Goal: Check status: Check status

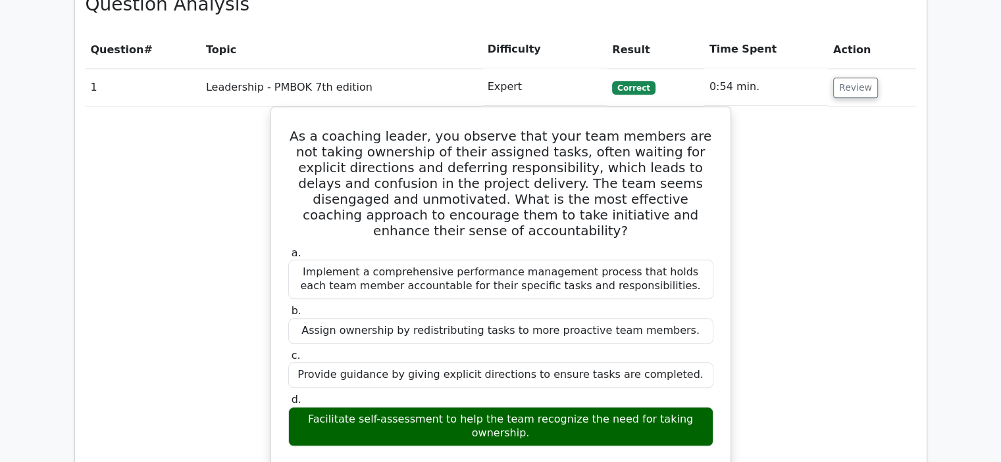
scroll to position [1320, 0]
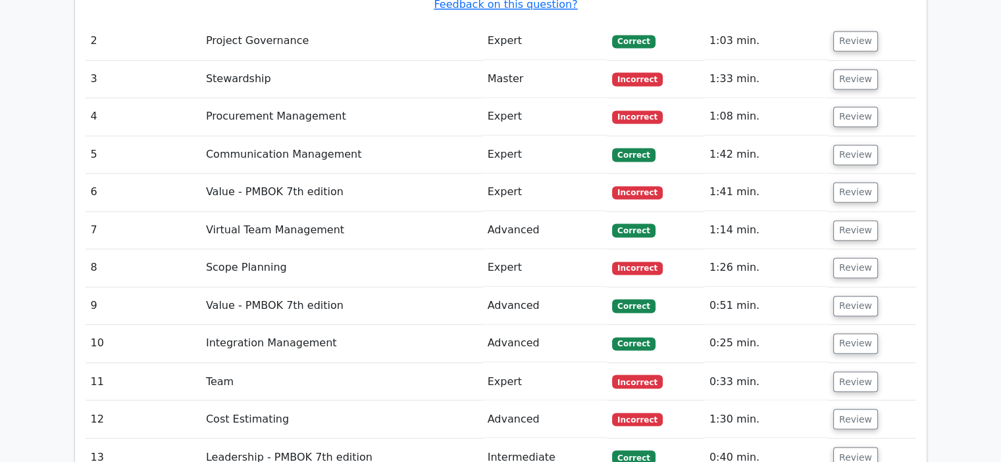
click at [487, 401] on td "Advanced" at bounding box center [544, 419] width 125 height 37
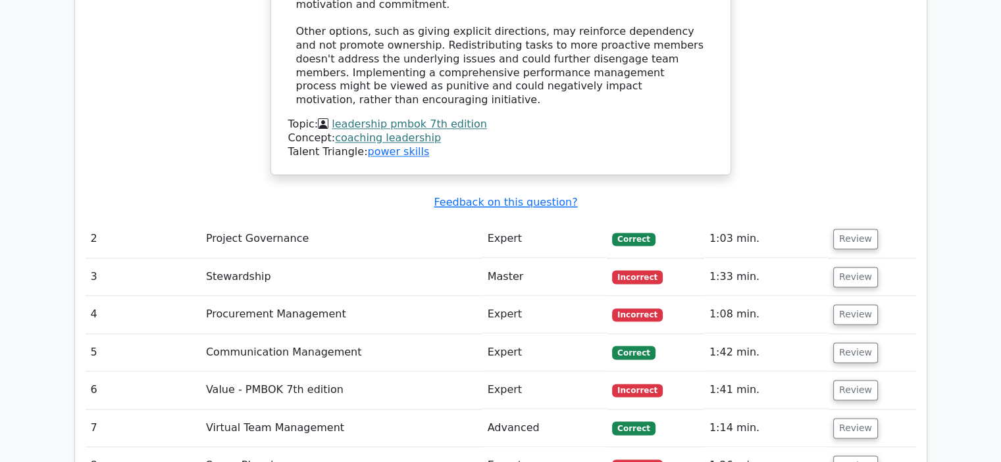
scroll to position [1929, 0]
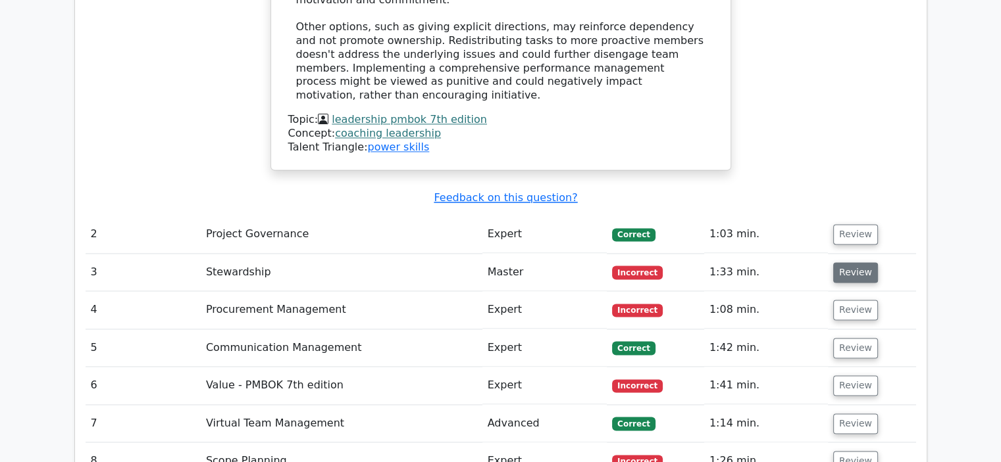
click at [847, 262] on button "Review" at bounding box center [855, 272] width 45 height 20
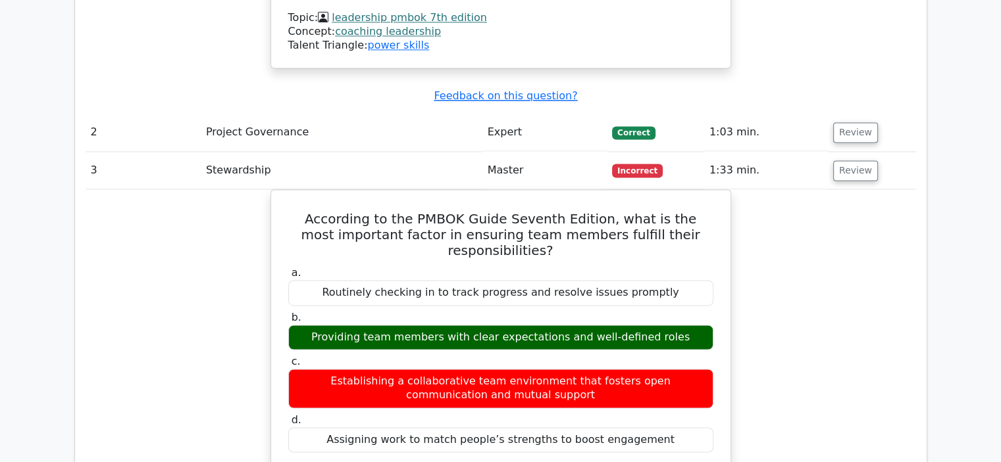
scroll to position [2055, 0]
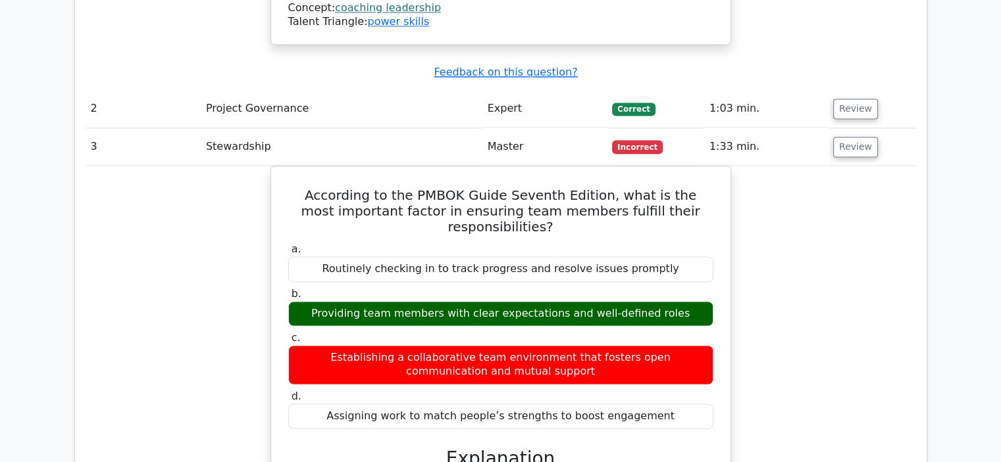
click at [739, 214] on div "According to the PMBOK Guide Seventh Edition, what is the most important factor…" at bounding box center [501, 431] width 830 height 531
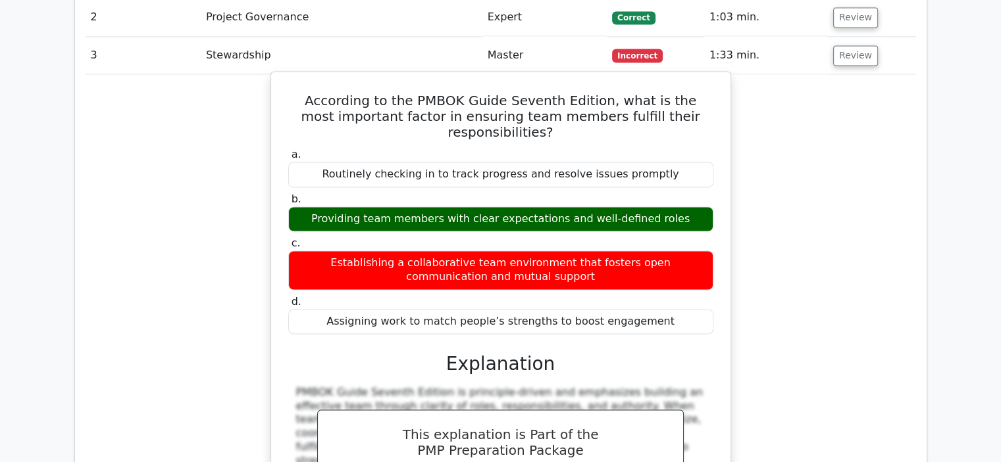
scroll to position [2146, 0]
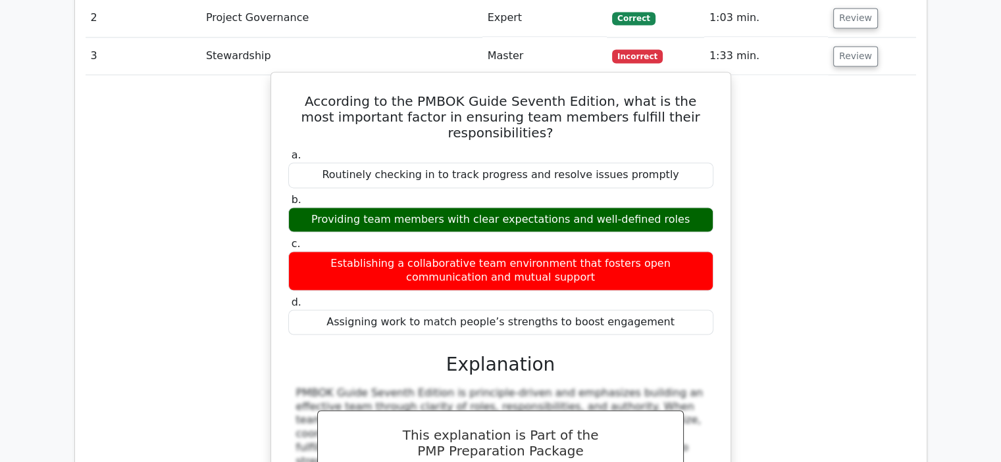
drag, startPoint x: 655, startPoint y: 215, endPoint x: 299, endPoint y: 9, distance: 411.2
click at [299, 78] on div "According to the PMBOK Guide Seventh Edition, what is the most important factor…" at bounding box center [500, 329] width 449 height 503
copy div "According to the PMBOK Guide Seventh Edition, what is the most important factor…"
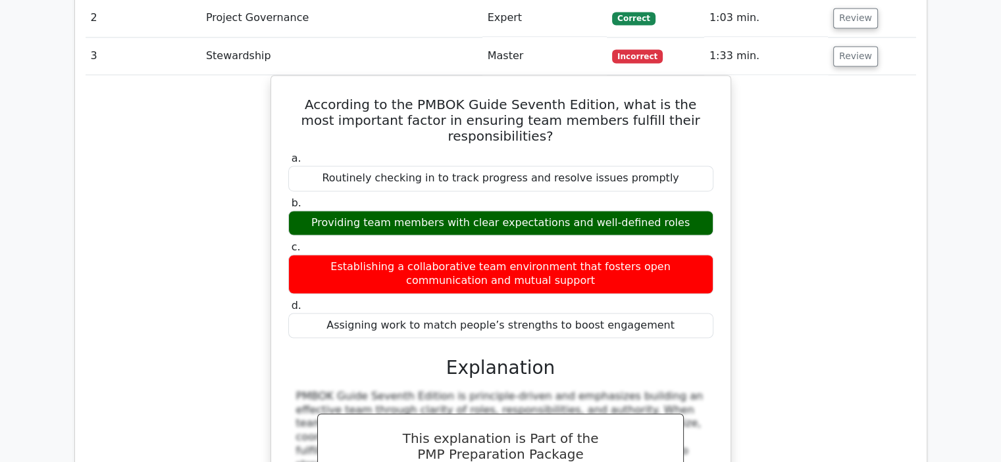
click at [166, 199] on div "According to the PMBOK Guide Seventh Edition, what is the most important factor…" at bounding box center [501, 340] width 830 height 531
click at [203, 131] on div "According to the PMBOK Guide Seventh Edition, what is the most important factor…" at bounding box center [501, 340] width 830 height 531
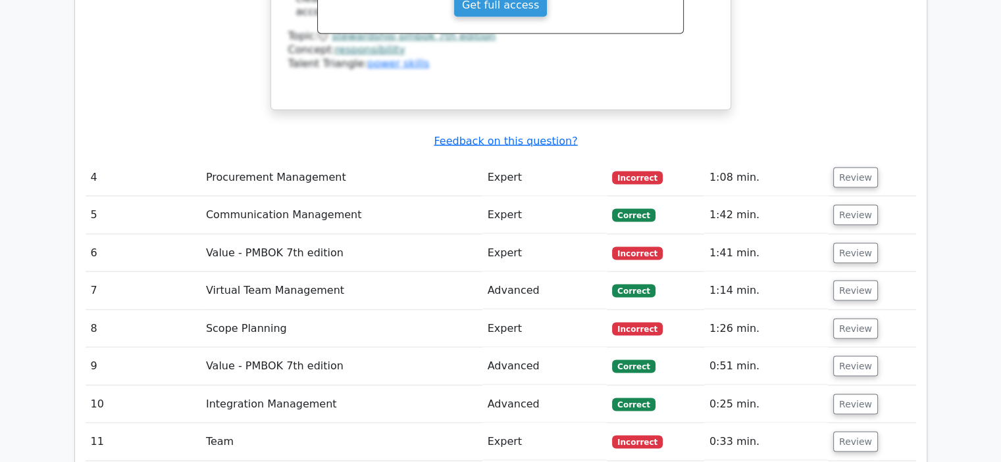
scroll to position [2623, 0]
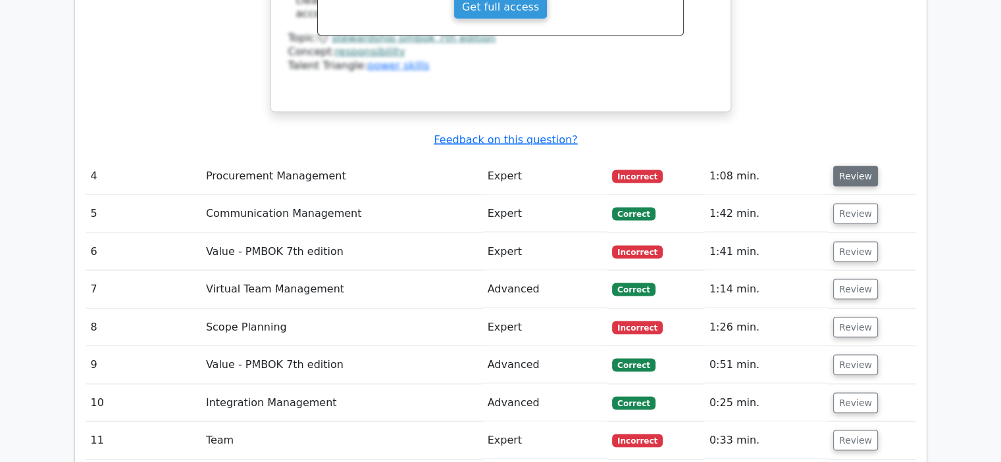
click at [848, 166] on button "Review" at bounding box center [855, 176] width 45 height 20
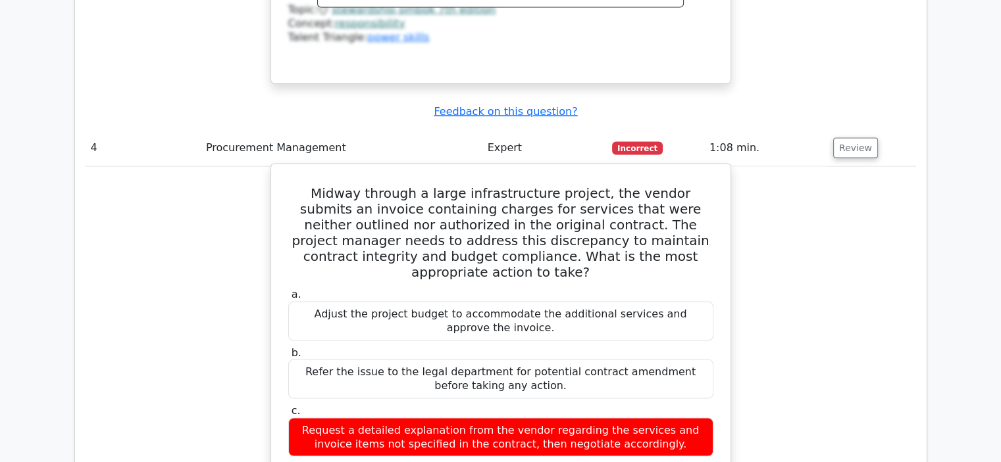
scroll to position [2652, 0]
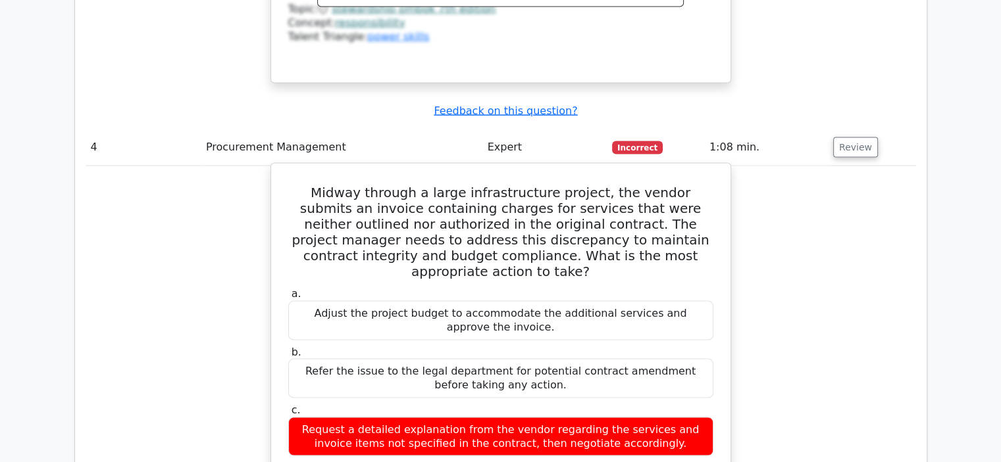
drag, startPoint x: 293, startPoint y: 80, endPoint x: 691, endPoint y: 176, distance: 409.3
click at [682, 185] on h5 "Midway through a large infrastructure project, the vendor submits an invoice co…" at bounding box center [501, 232] width 428 height 95
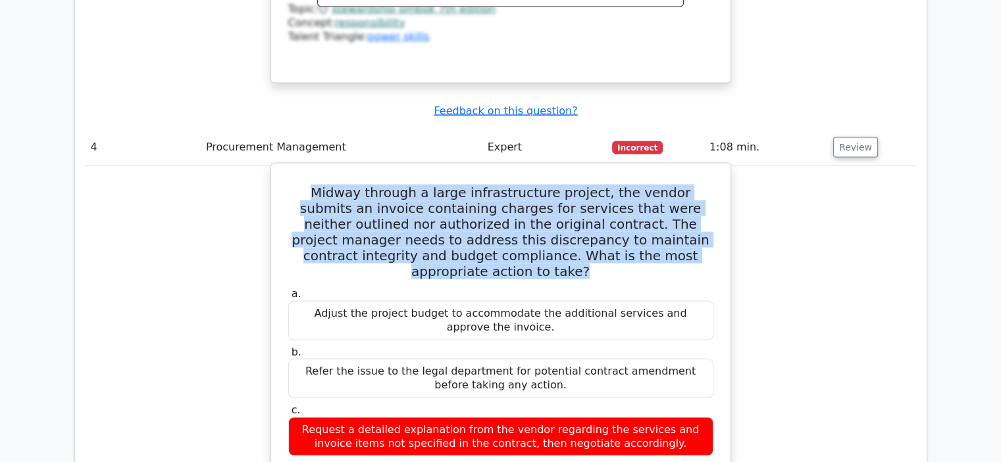
drag, startPoint x: 679, startPoint y: 151, endPoint x: 271, endPoint y: 84, distance: 413.3
